Goal: Information Seeking & Learning: Learn about a topic

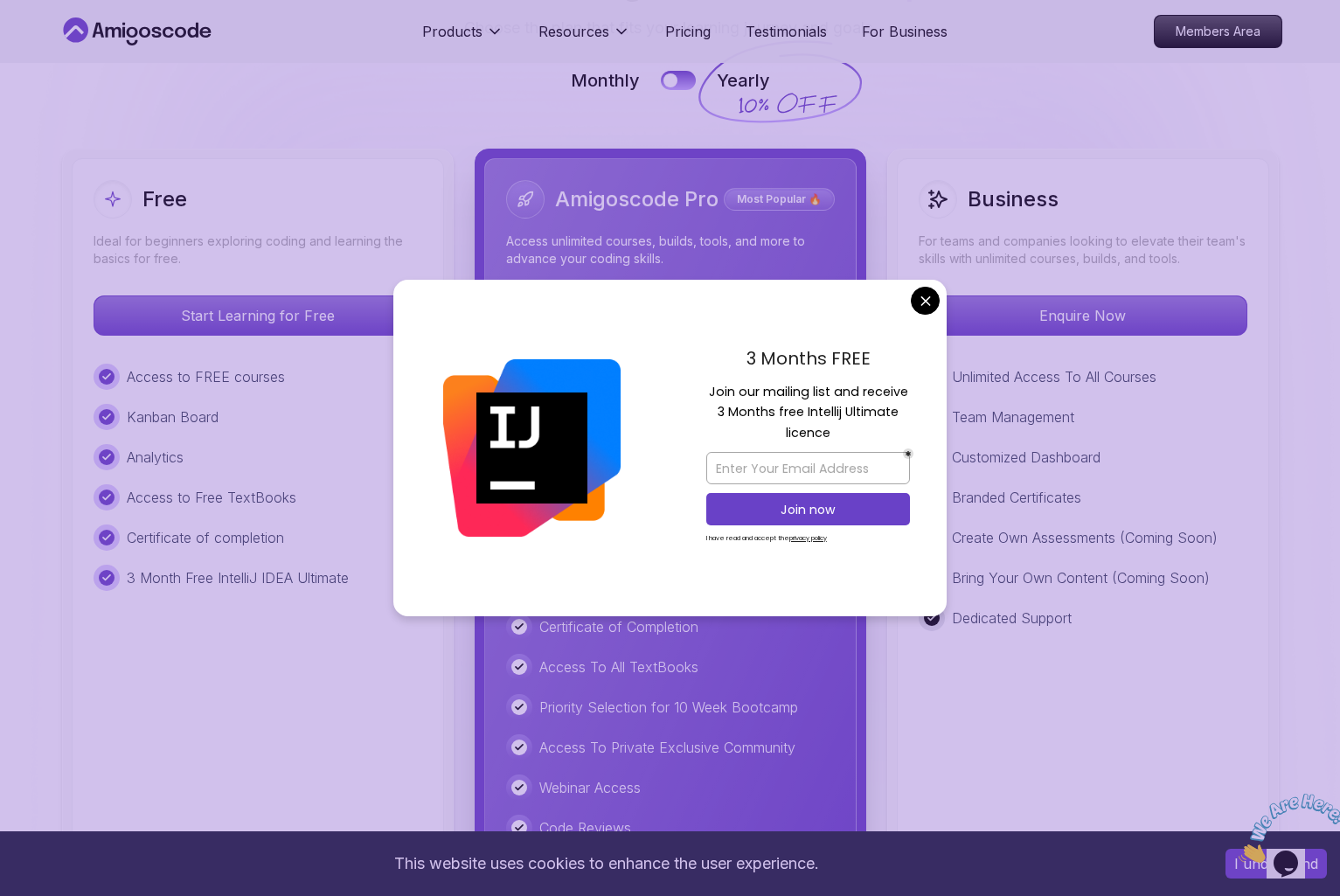
scroll to position [3946, 0]
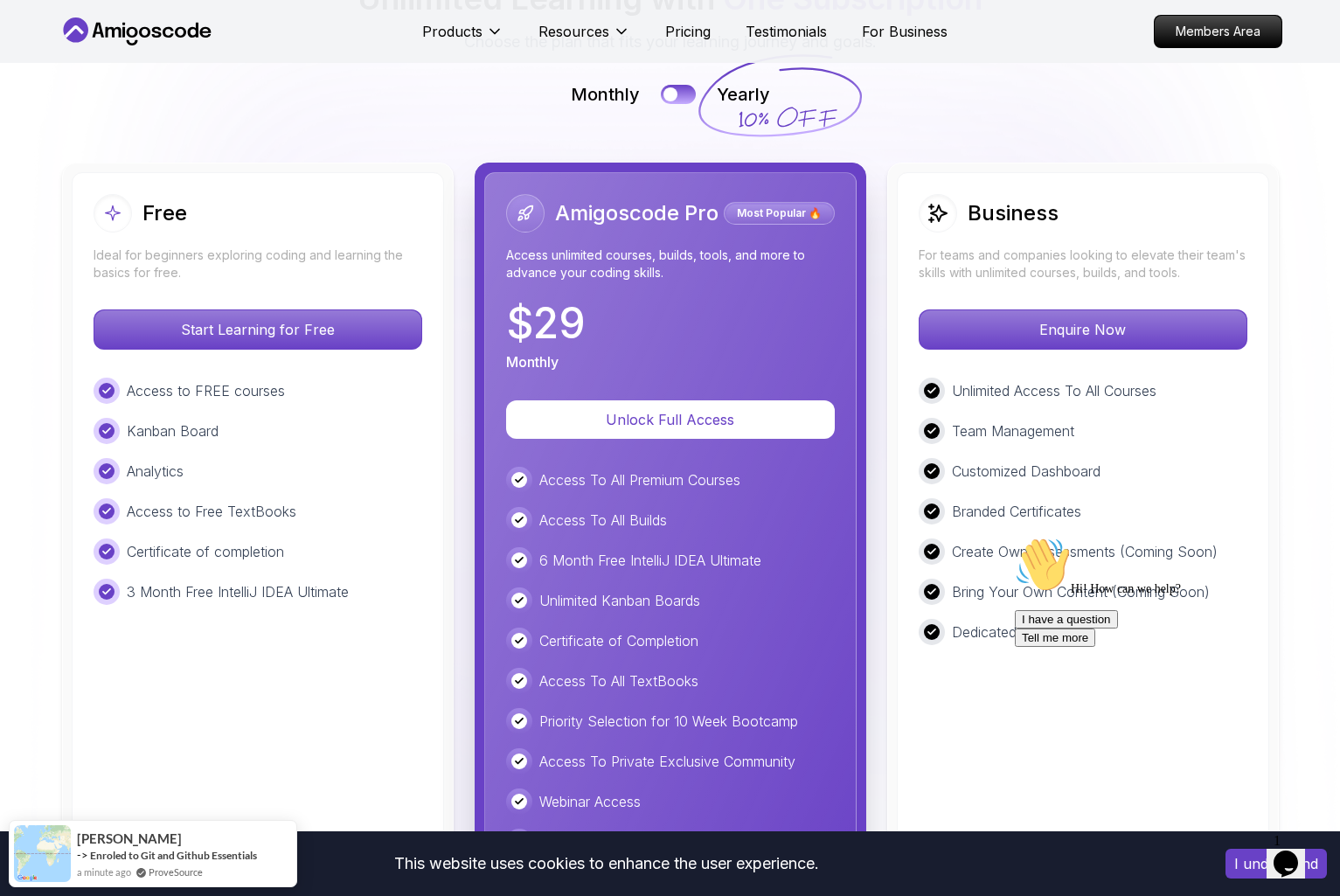
scroll to position [3930, 0]
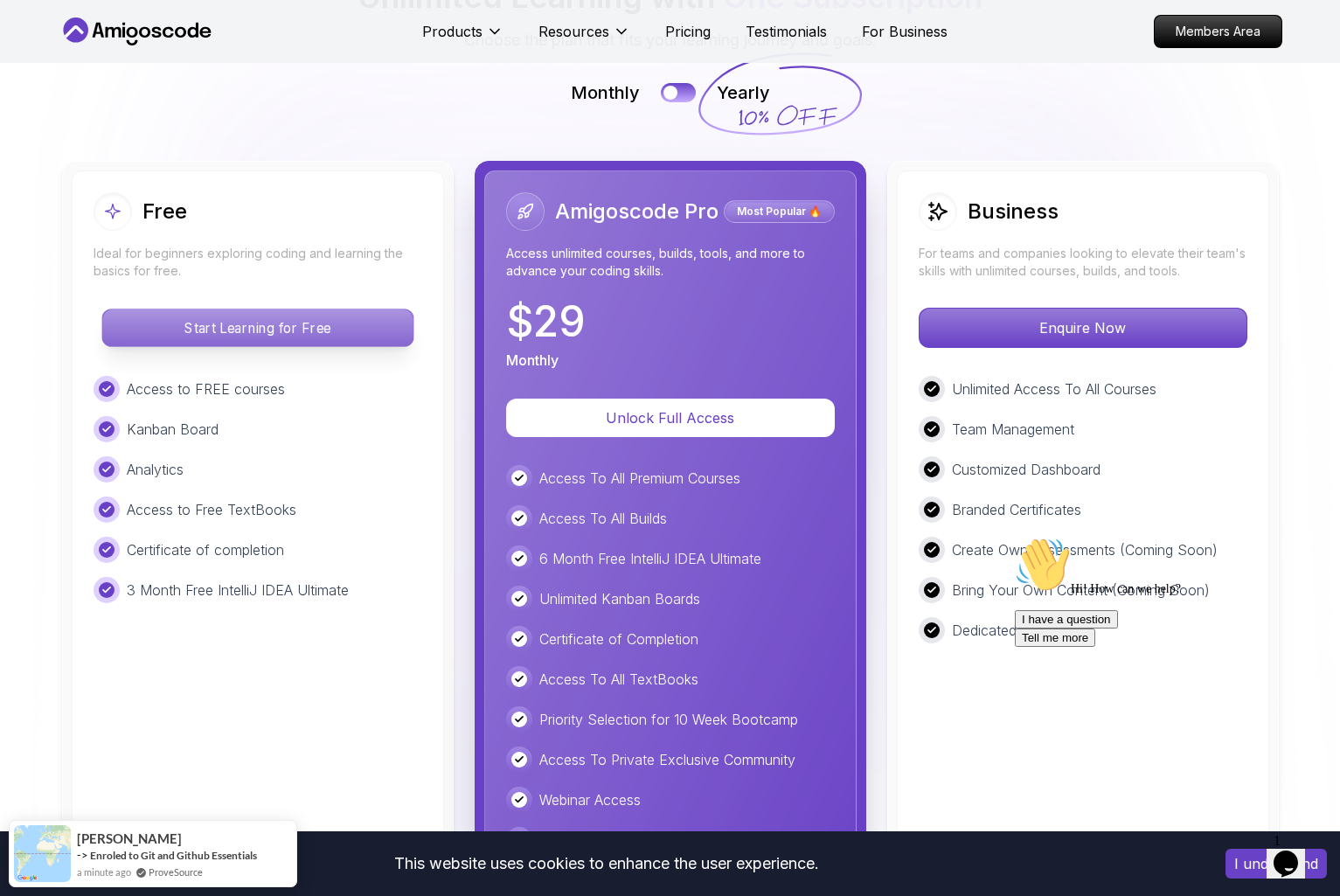
click at [344, 316] on p "Start Learning for Free" at bounding box center [257, 327] width 310 height 37
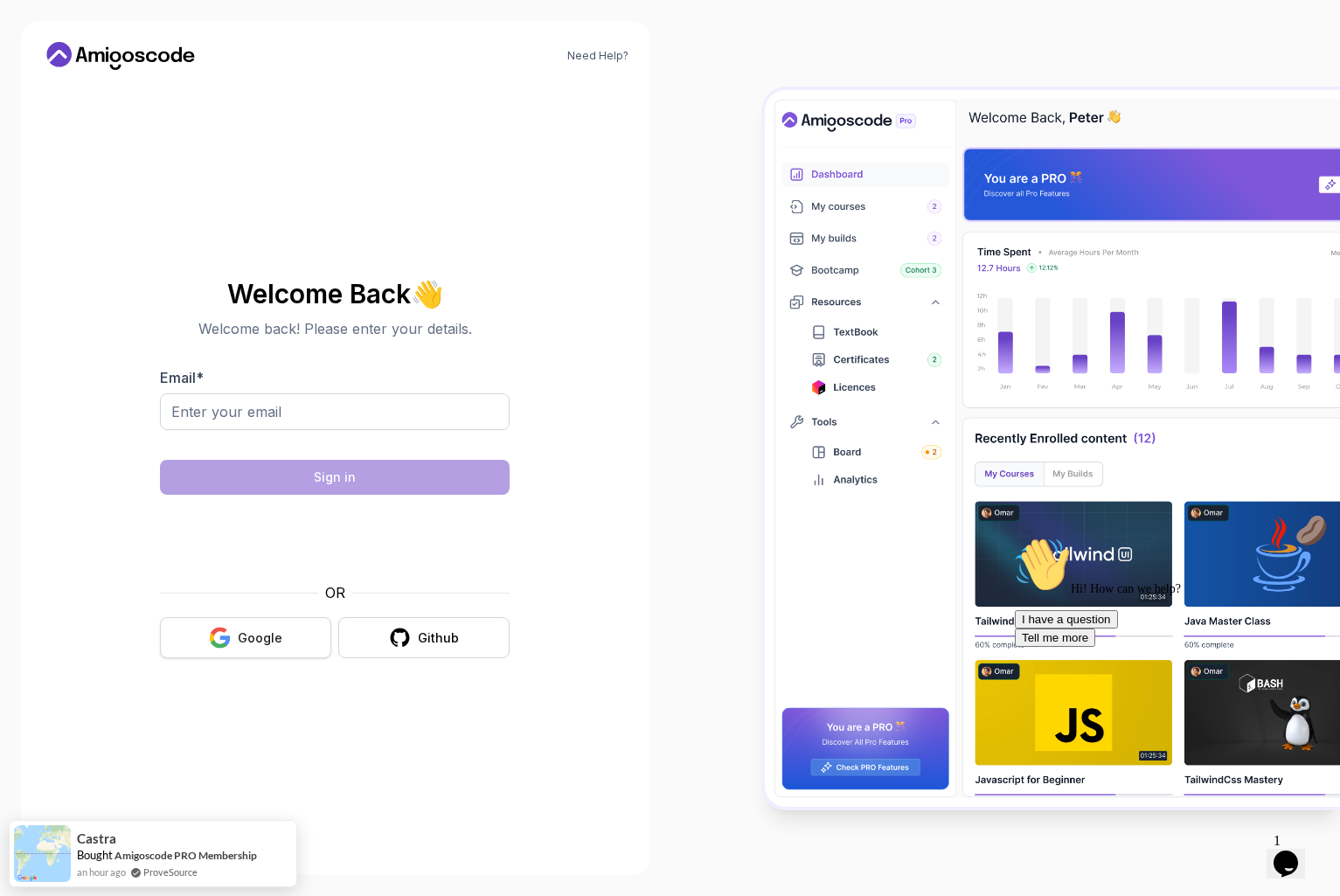
click at [291, 639] on button "Google" at bounding box center [245, 638] width 171 height 41
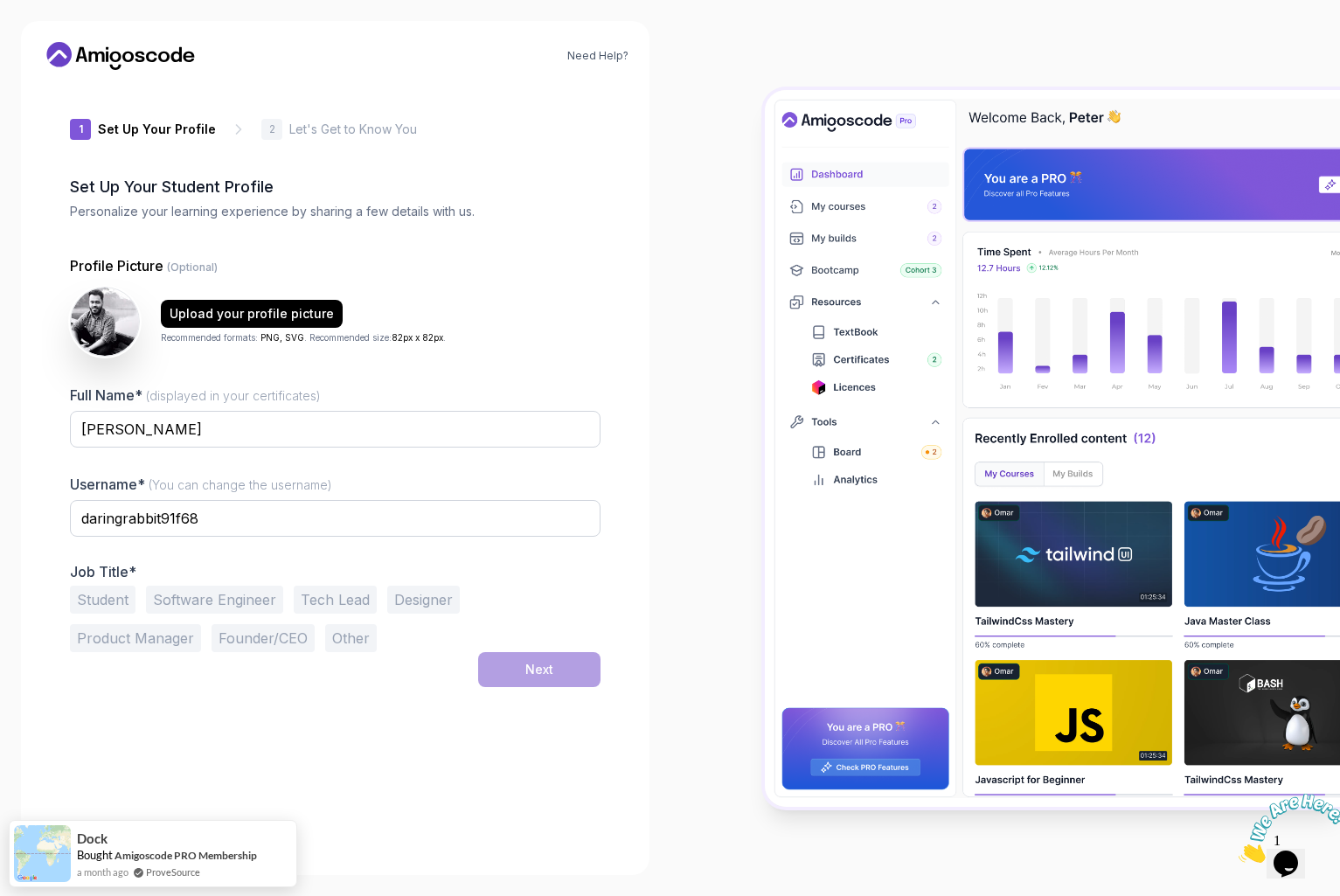
click at [104, 596] on button "Student" at bounding box center [102, 599] width 65 height 28
click at [506, 669] on button "Next" at bounding box center [539, 669] width 122 height 35
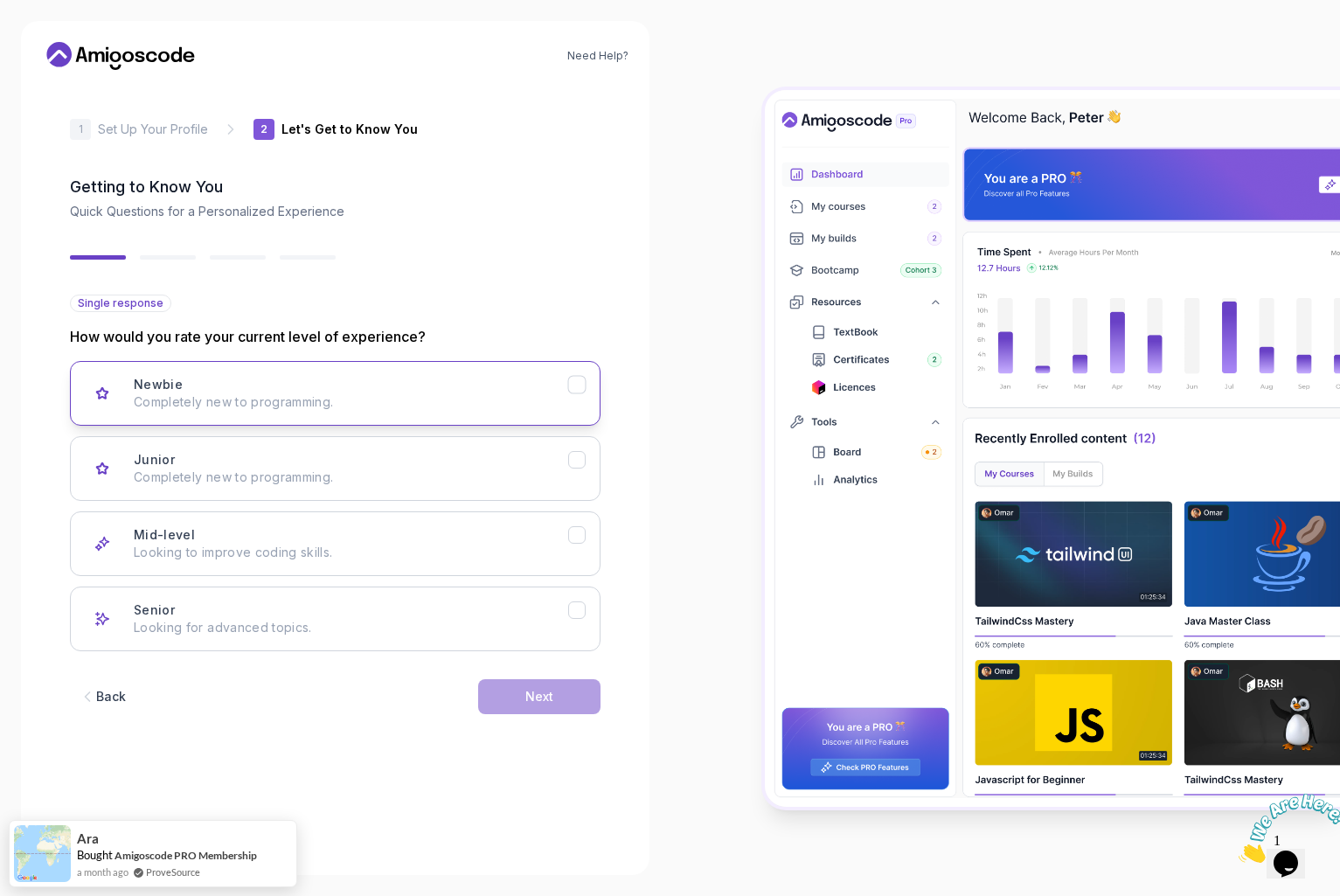
click at [386, 409] on p "Completely new to programming." at bounding box center [351, 402] width 434 height 17
click at [500, 706] on button "Next" at bounding box center [539, 696] width 122 height 35
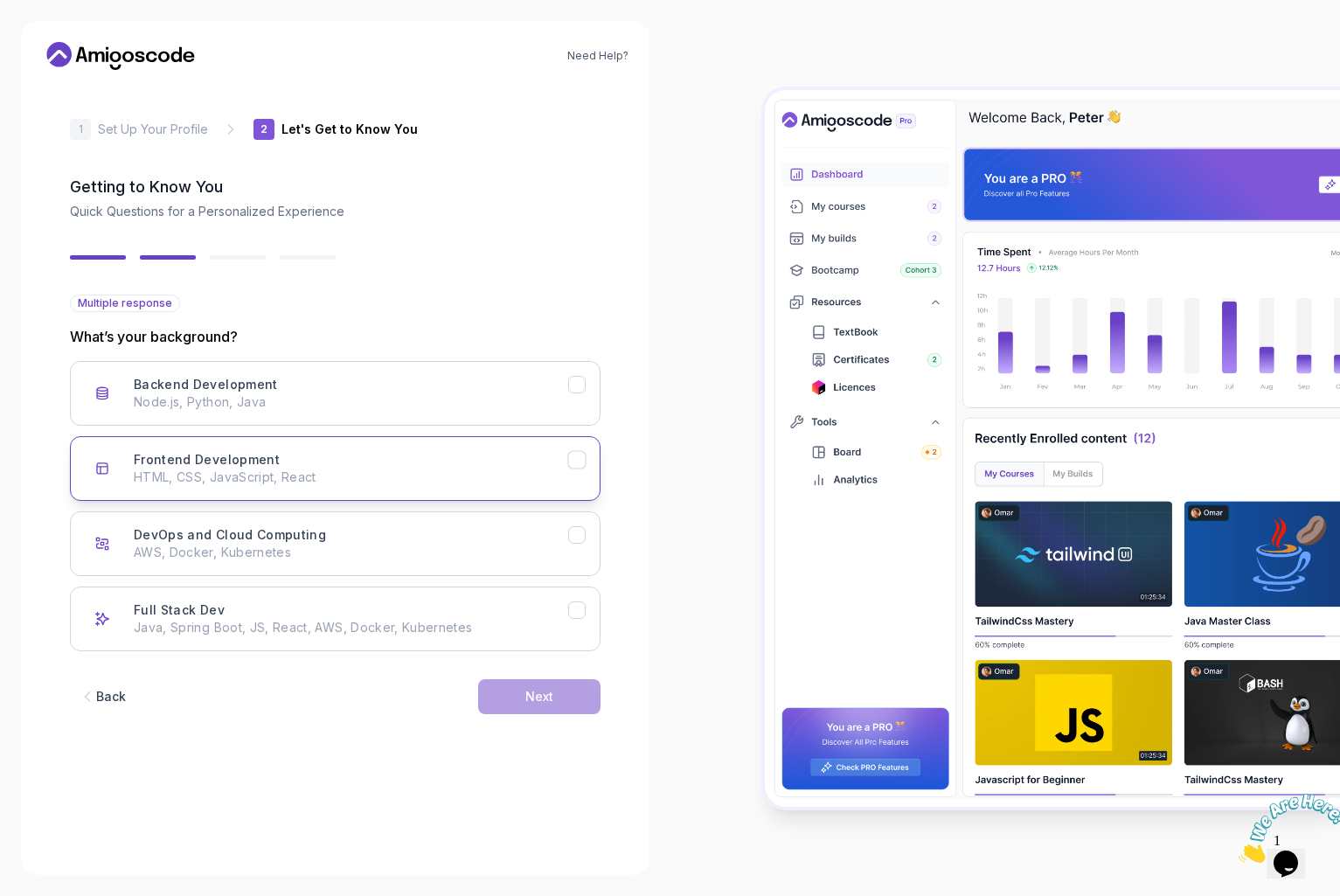
click at [379, 474] on p "HTML, CSS, JavaScript, React" at bounding box center [351, 476] width 434 height 17
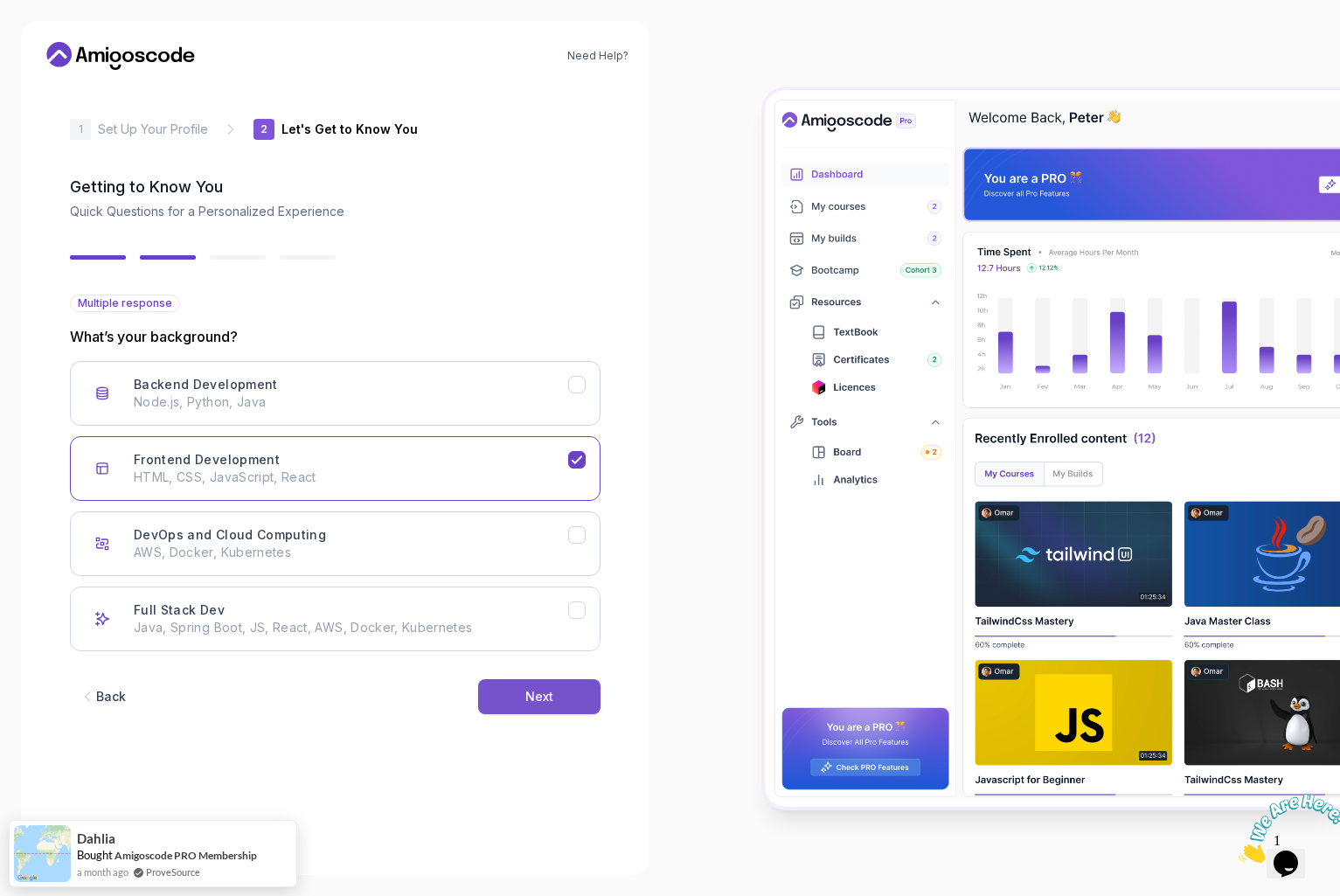
click at [553, 690] on button "Next" at bounding box center [539, 696] width 122 height 35
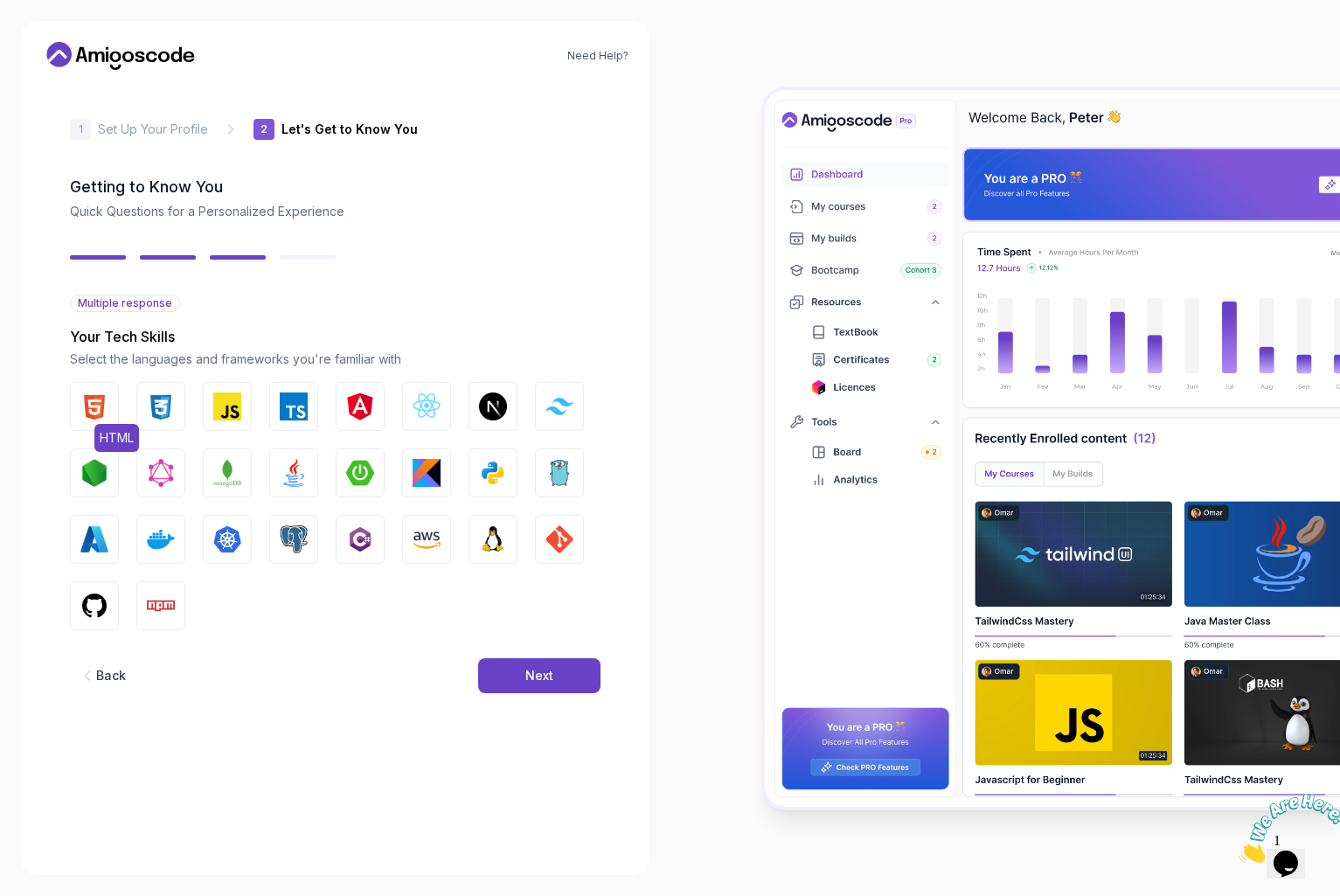
click at [100, 396] on img "button" at bounding box center [94, 406] width 28 height 28
click at [152, 410] on img "button" at bounding box center [161, 406] width 28 height 28
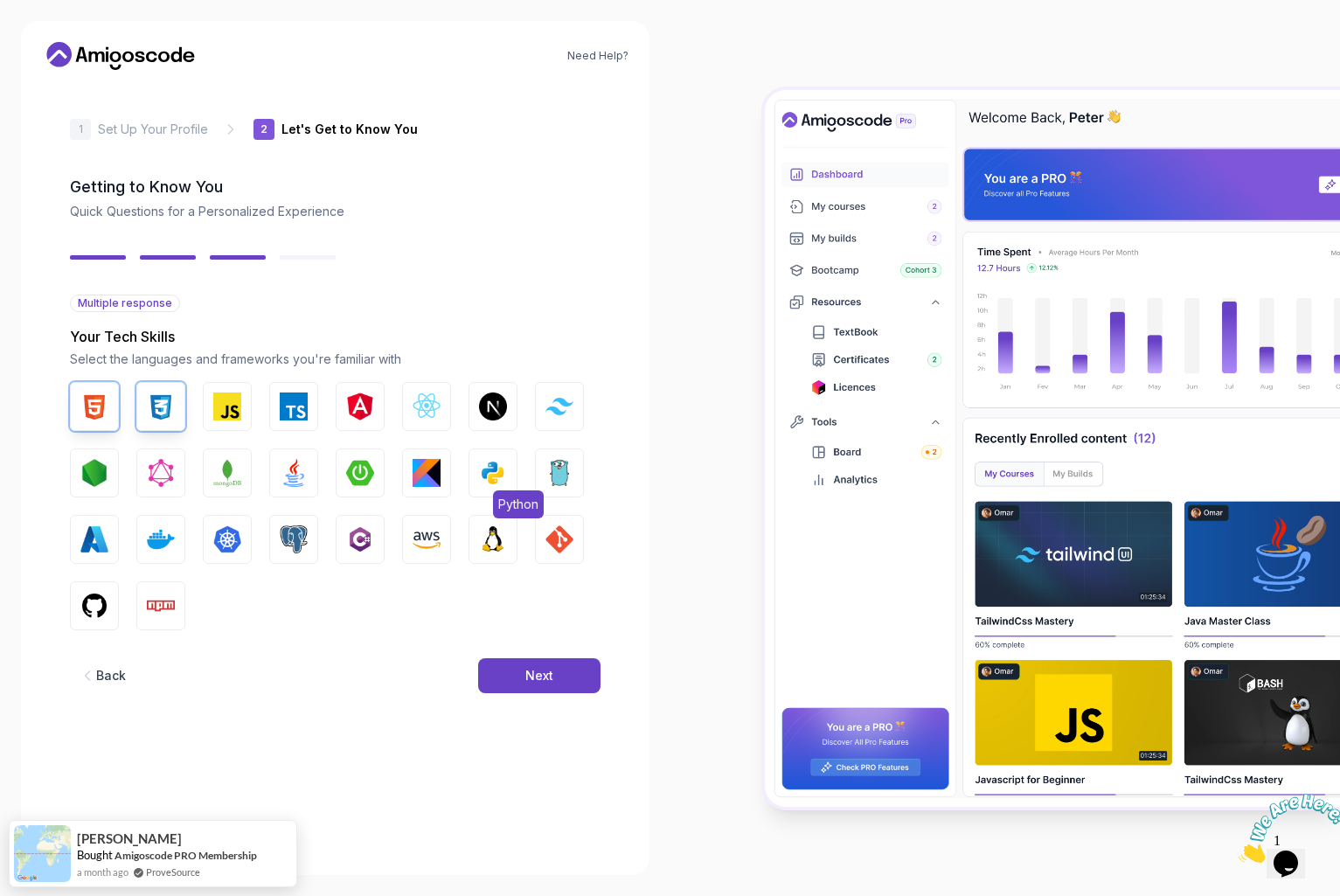
click at [484, 475] on img "button" at bounding box center [492, 473] width 28 height 28
click at [542, 671] on div "Next" at bounding box center [539, 675] width 28 height 17
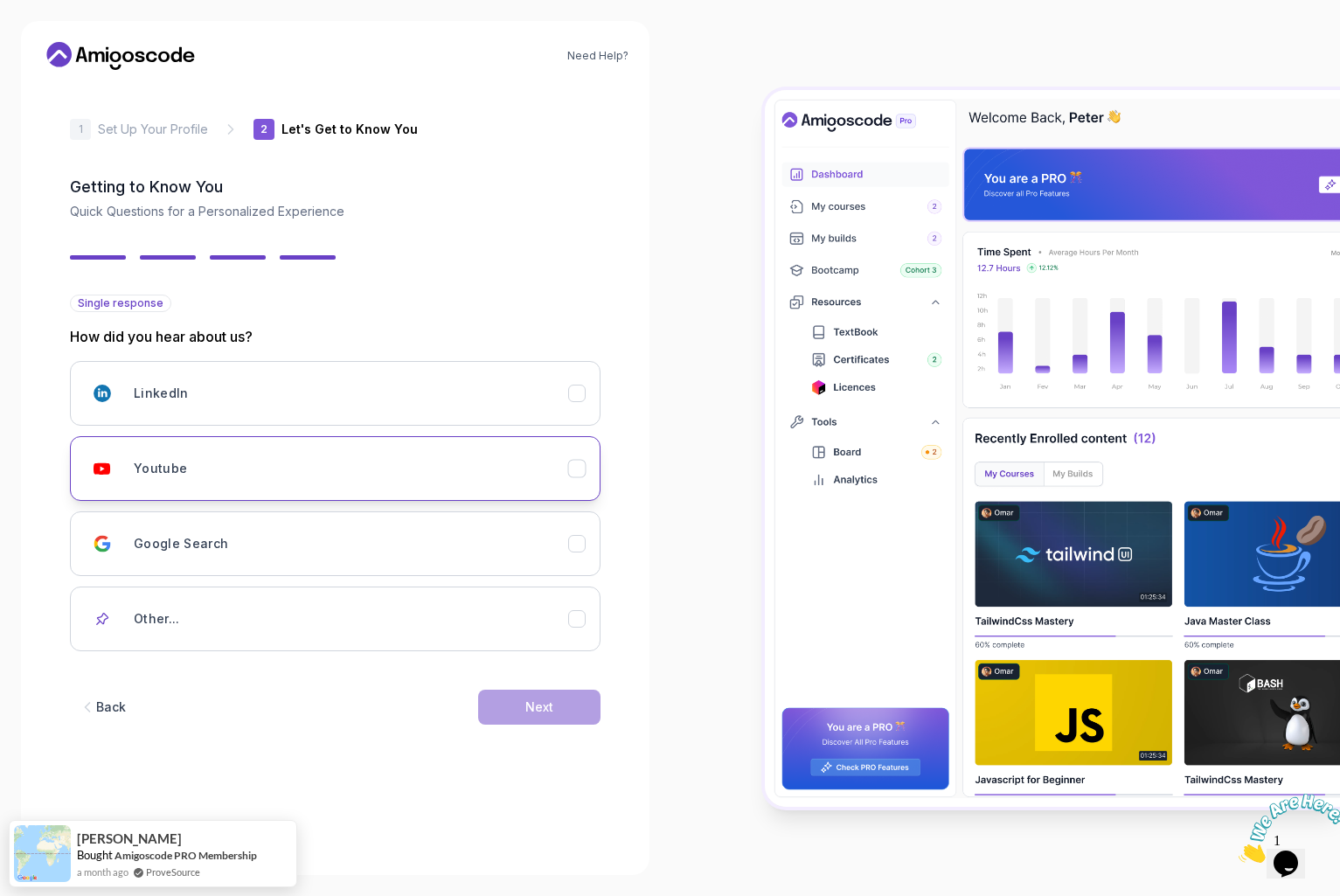
click at [237, 469] on div "Youtube" at bounding box center [351, 468] width 434 height 35
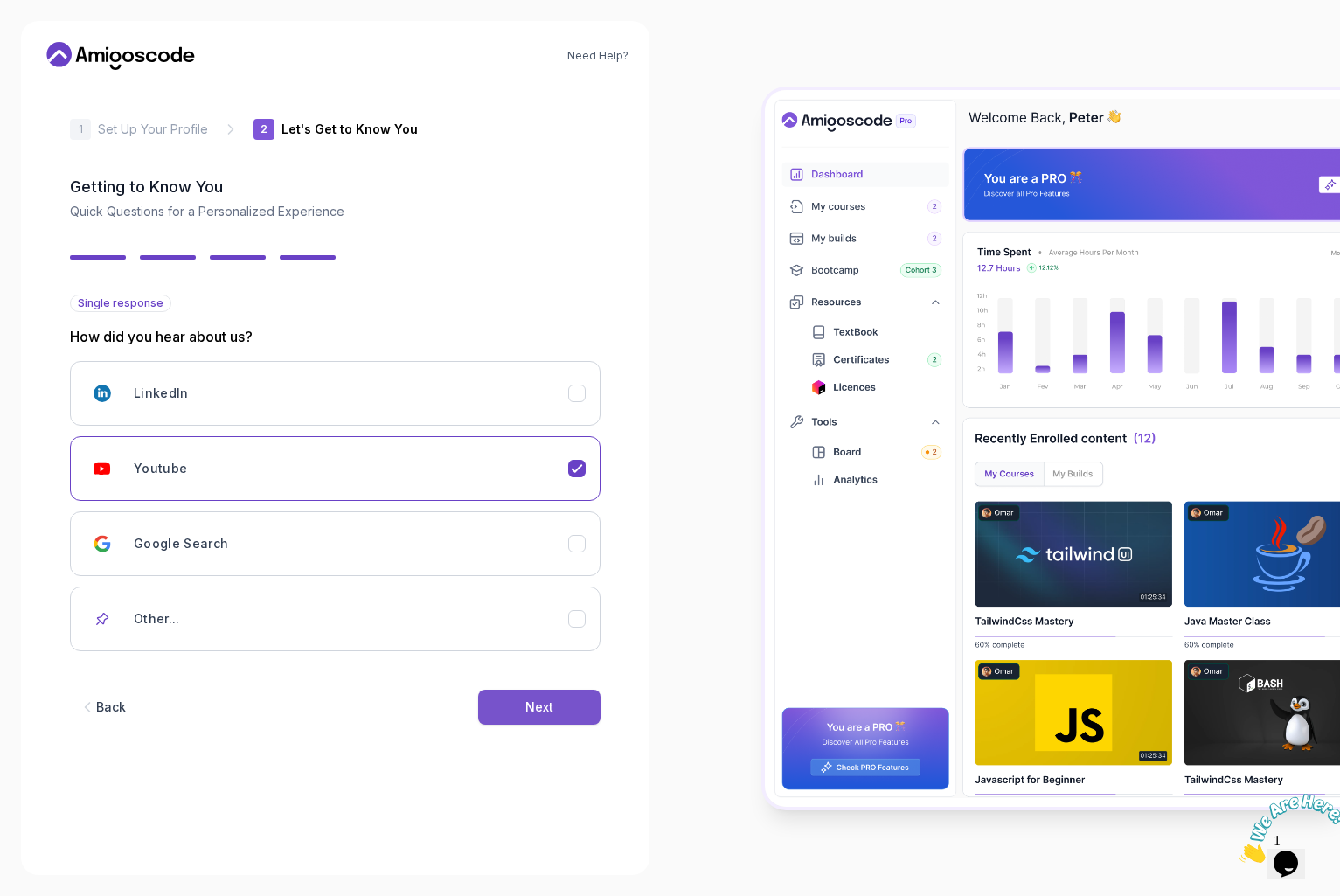
click at [500, 692] on button "Next" at bounding box center [539, 707] width 122 height 35
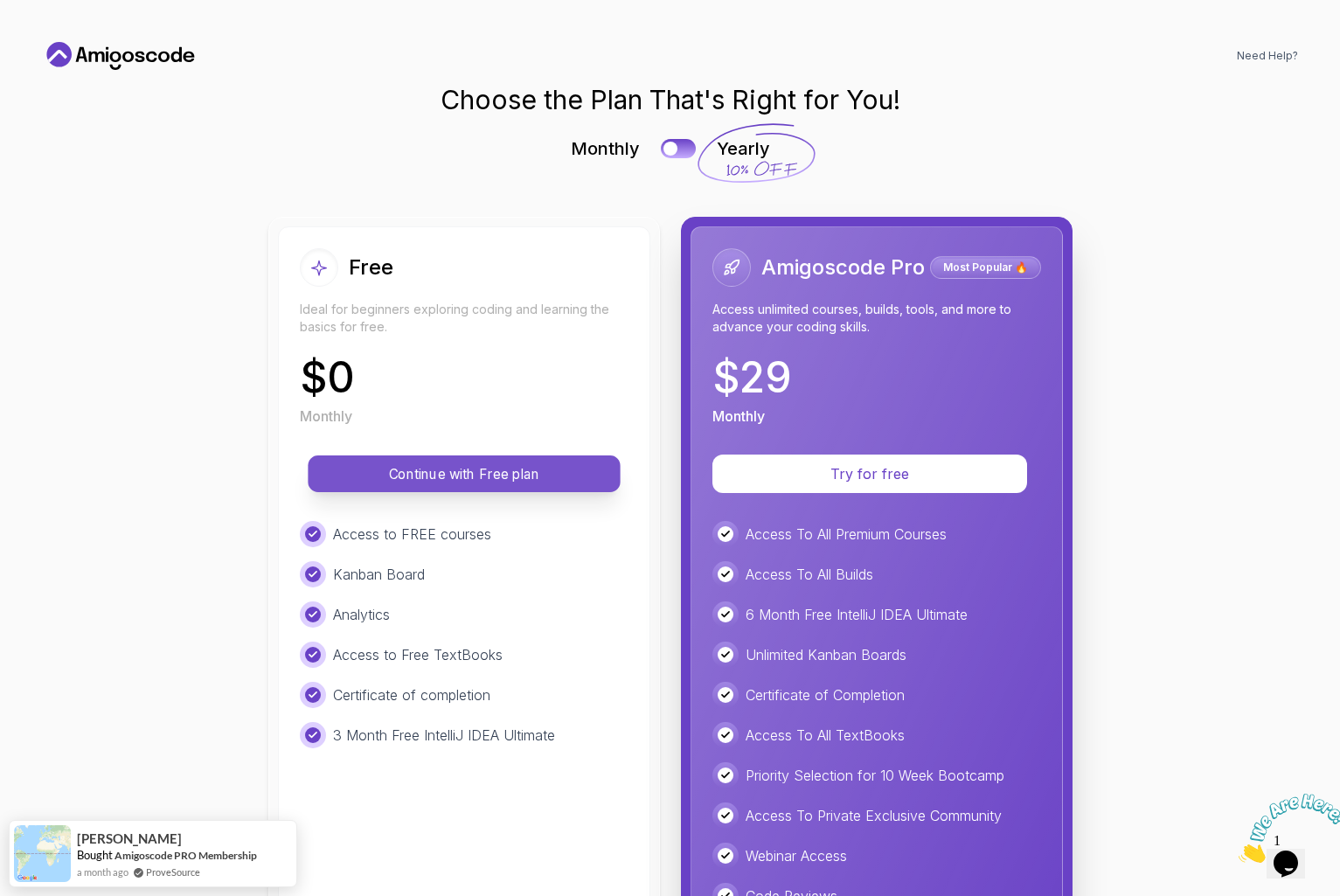
click at [499, 475] on p "Continue with Free plan" at bounding box center [464, 474] width 273 height 20
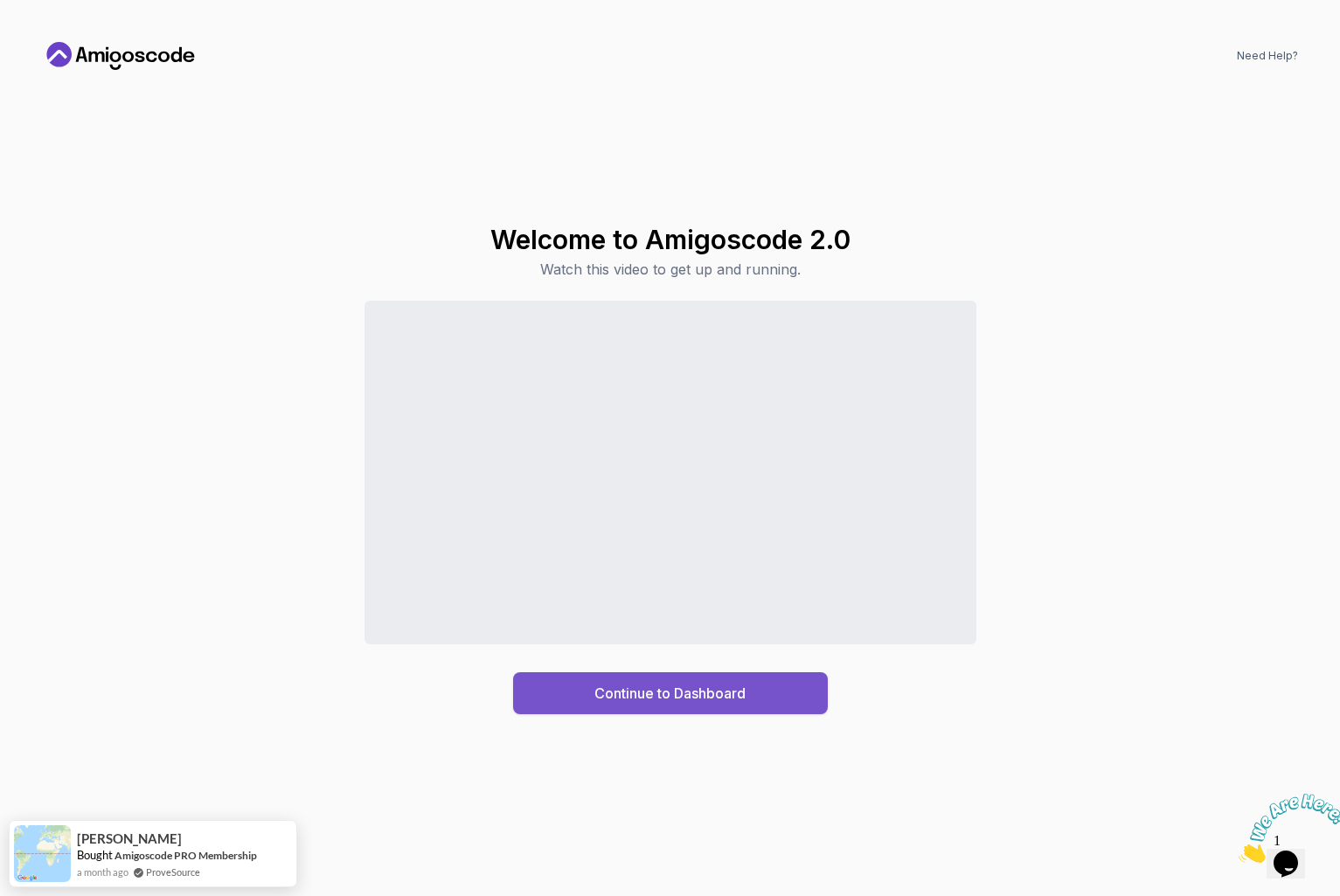
click at [571, 707] on button "Continue to Dashboard" at bounding box center [670, 692] width 315 height 42
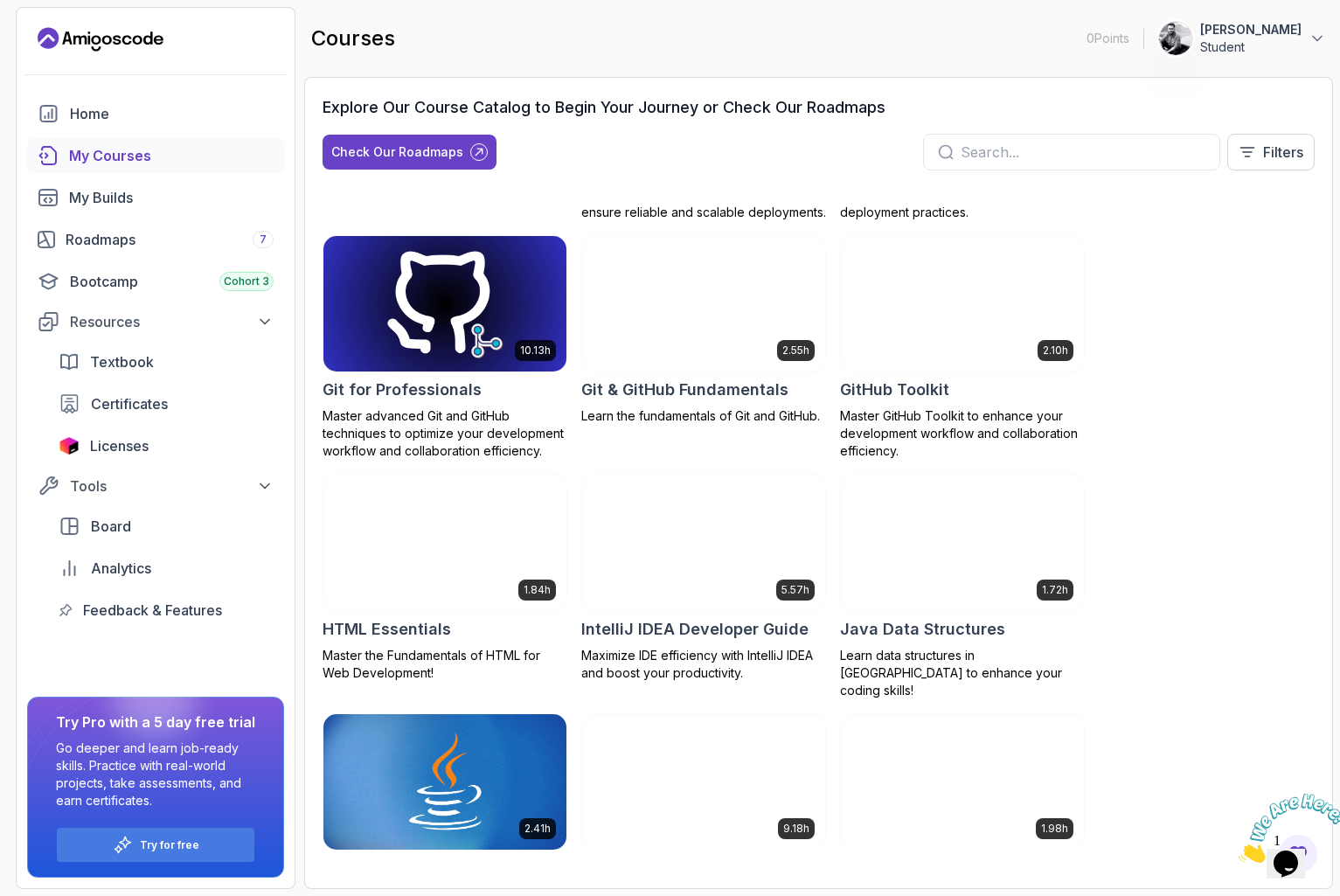
scroll to position [749, 0]
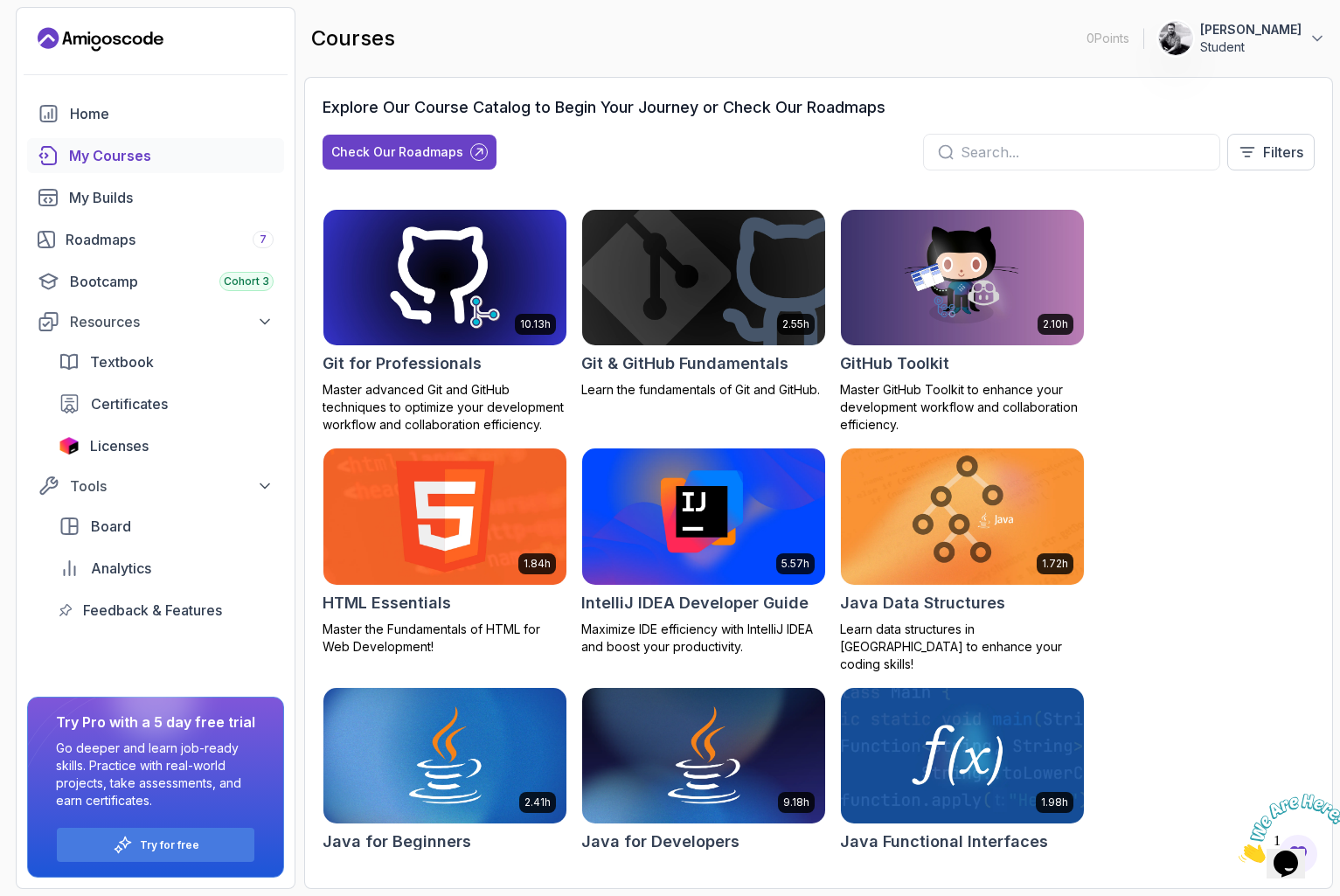
click at [389, 605] on h2 "HTML Essentials" at bounding box center [387, 603] width 128 height 24
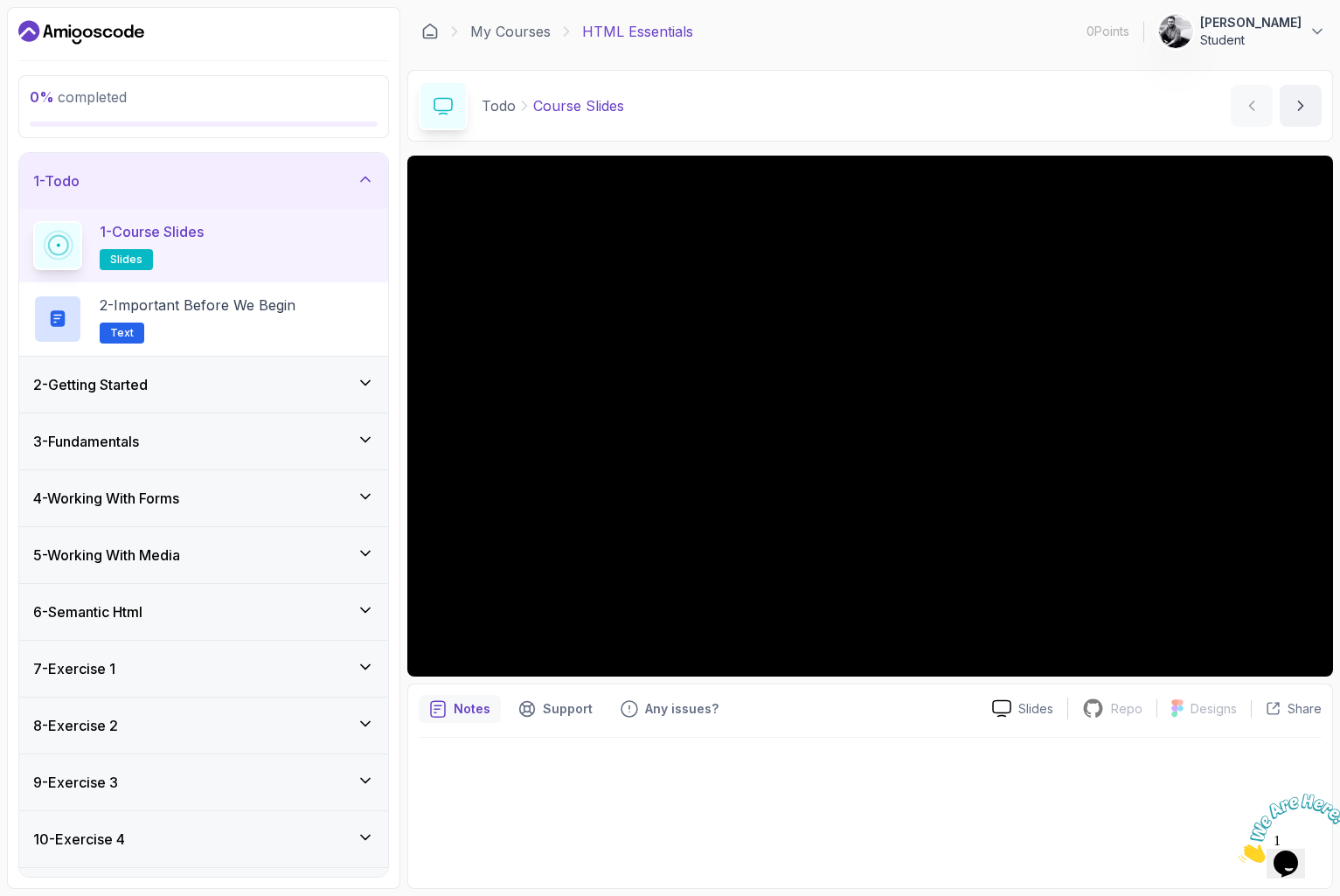
click at [142, 245] on h2 "1 - Course Slides slides" at bounding box center [152, 246] width 104 height 49
click at [74, 249] on div at bounding box center [58, 245] width 41 height 41
click at [209, 315] on p "2 - Important Before We Begin" at bounding box center [197, 304] width 196 height 21
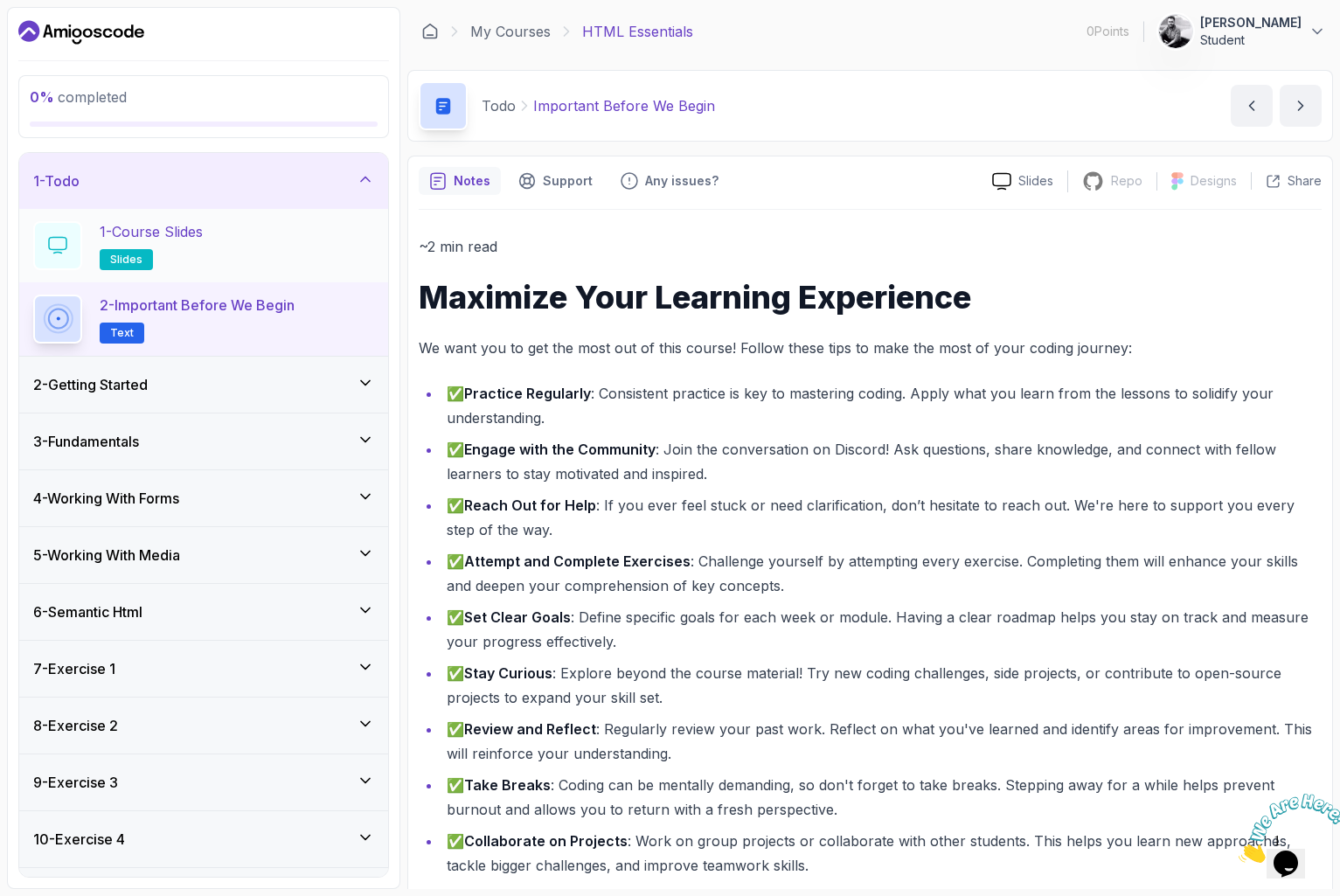
click at [228, 239] on div "1 - Course Slides slides" at bounding box center [204, 246] width 341 height 49
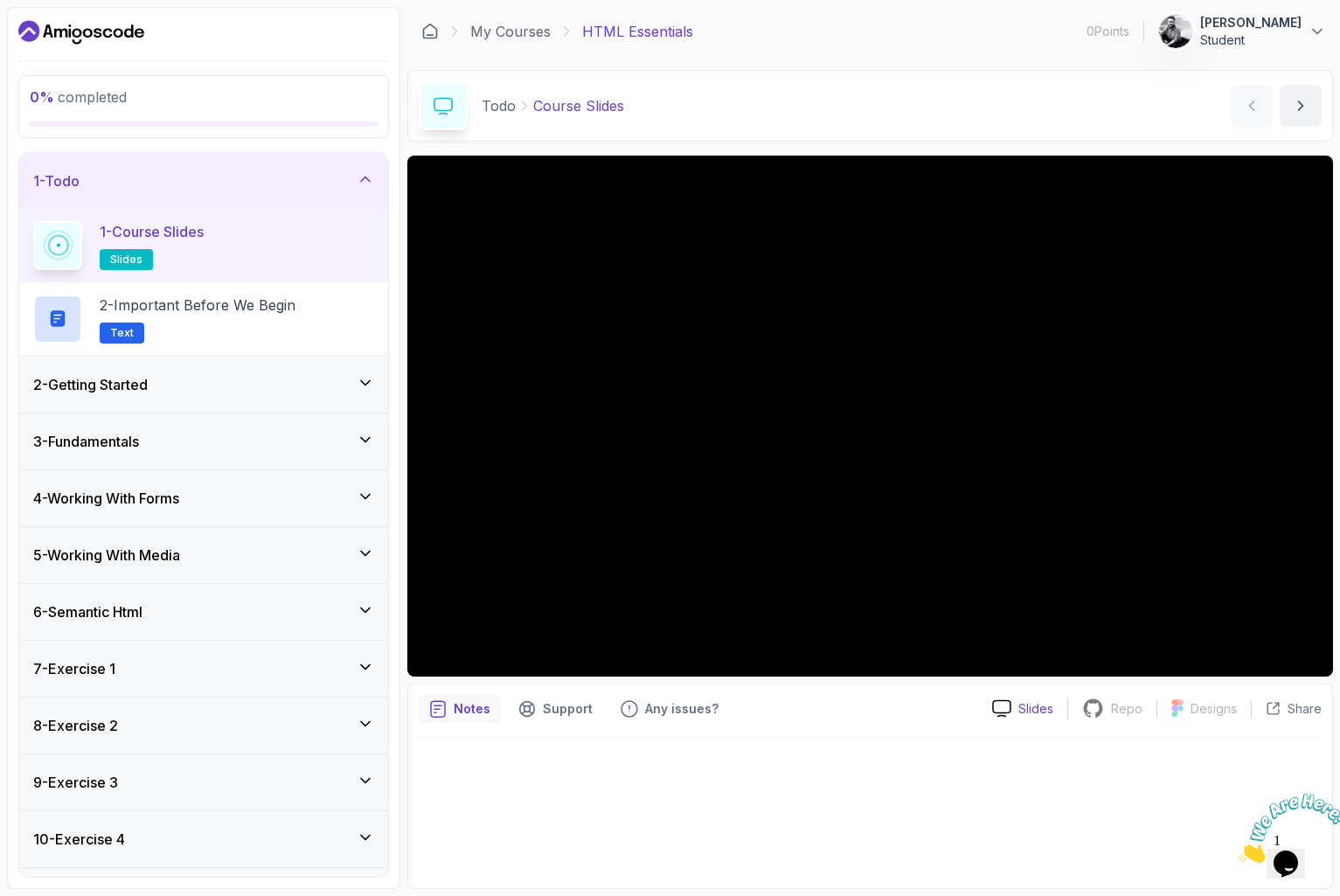
click at [1037, 709] on p "Slides" at bounding box center [1035, 709] width 35 height 17
